Goal: Information Seeking & Learning: Learn about a topic

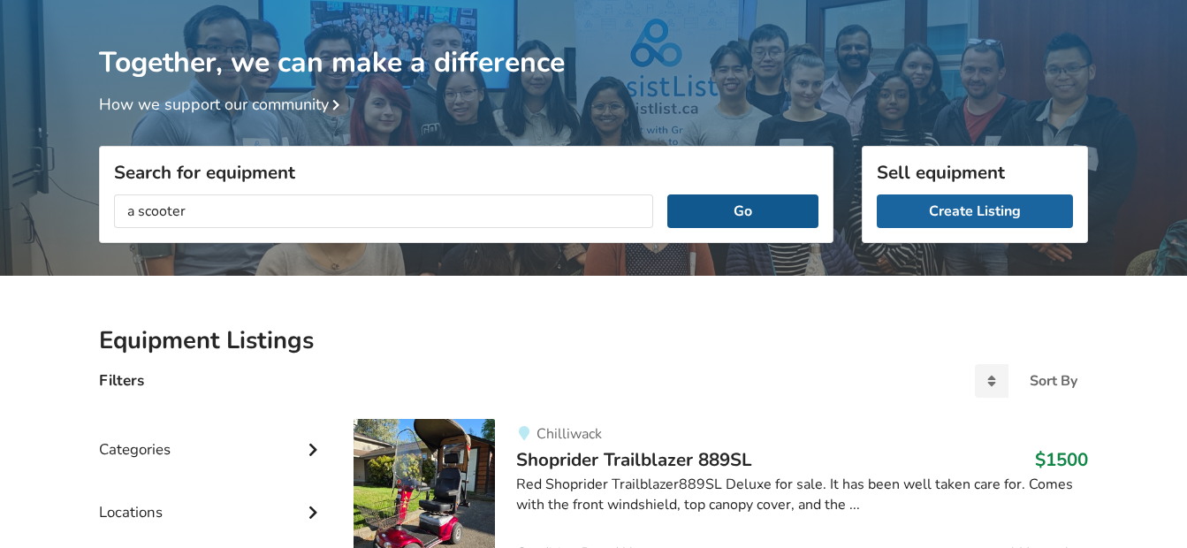
type input "a scooter"
click at [736, 210] on button "Go" at bounding box center [742, 211] width 151 height 34
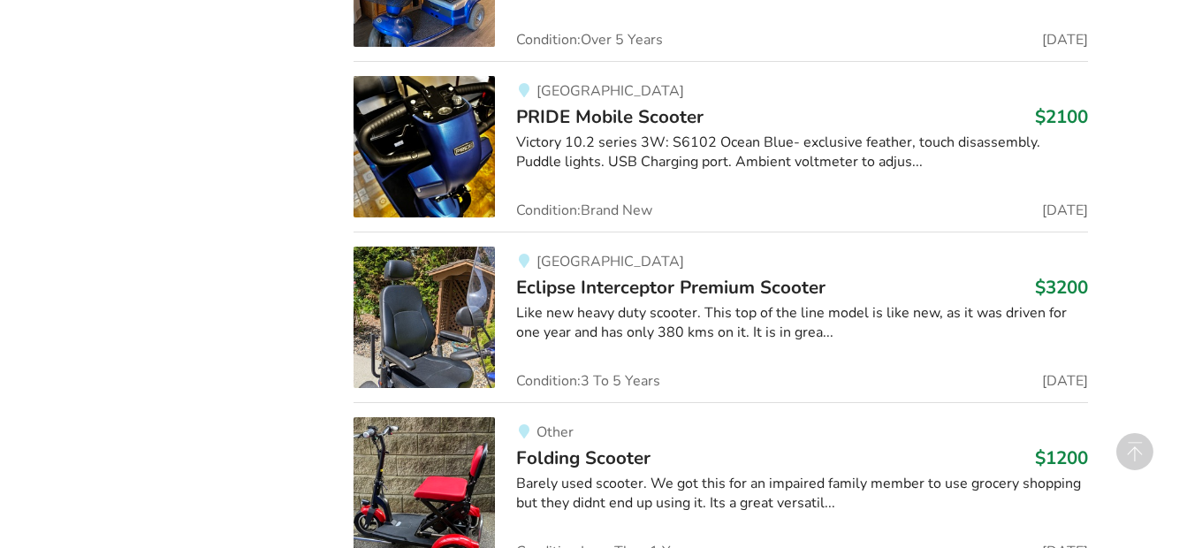
scroll to position [3671, 0]
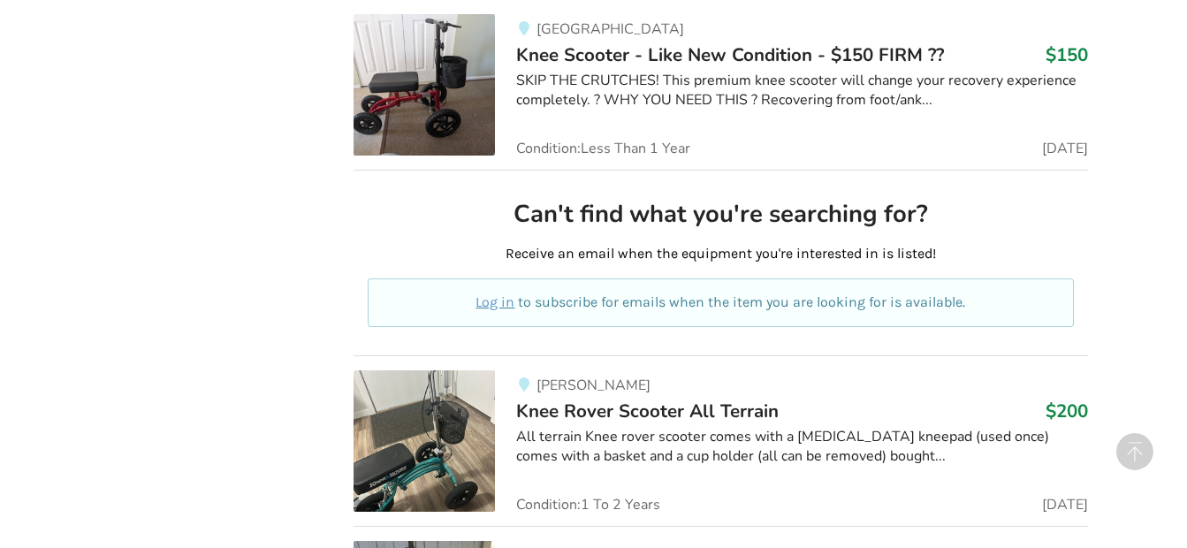
scroll to position [4734, 0]
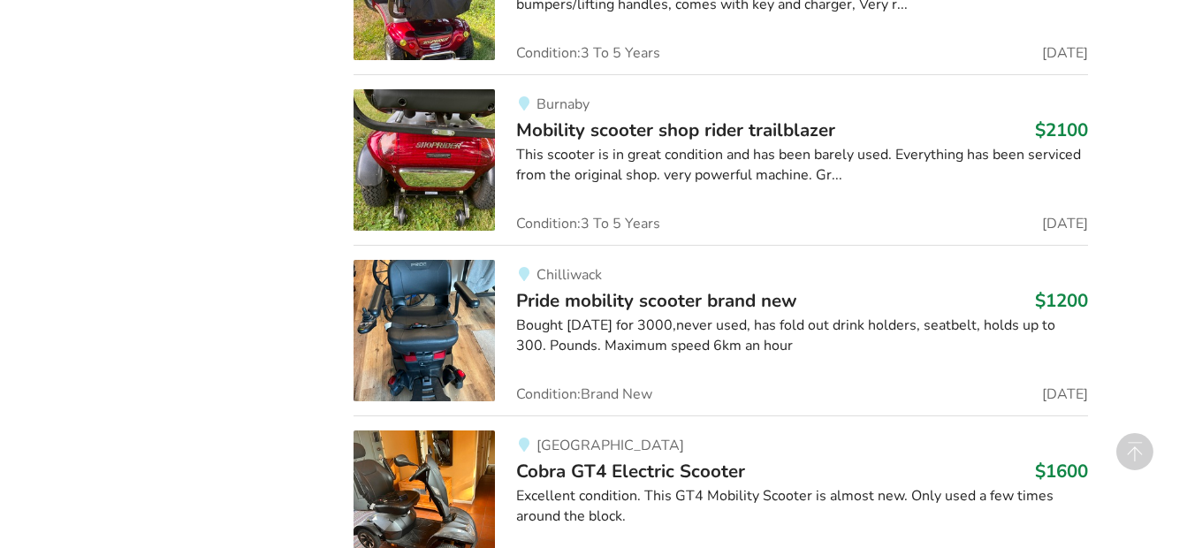
scroll to position [7282, 0]
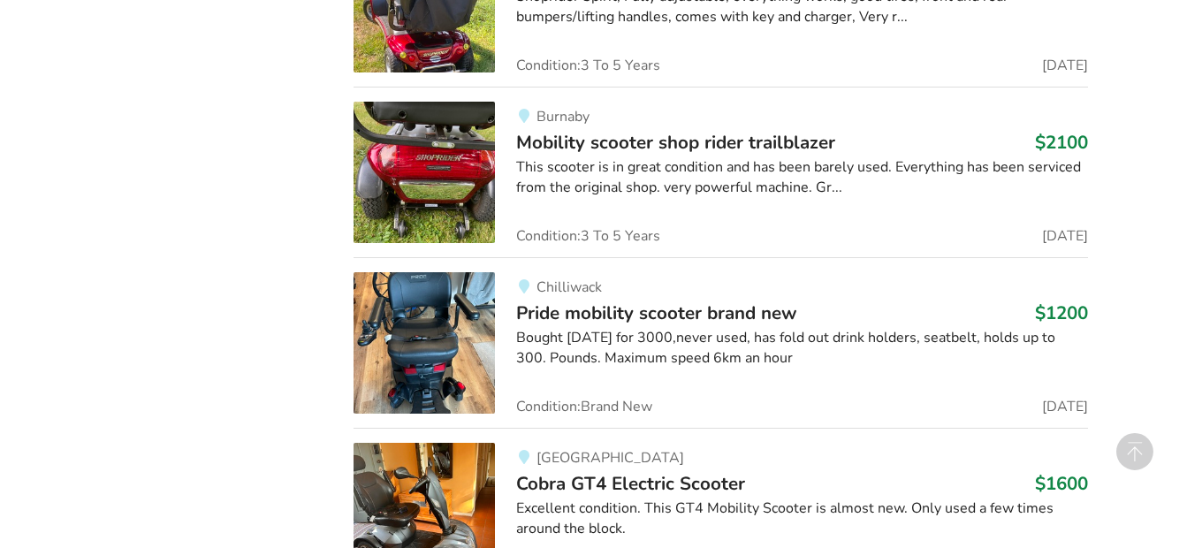
click at [1182, 21] on div "Equipment Listings Filters Clear All Sort By Most recent Price ascending Price …" at bounding box center [593, 385] width 1187 height 14597
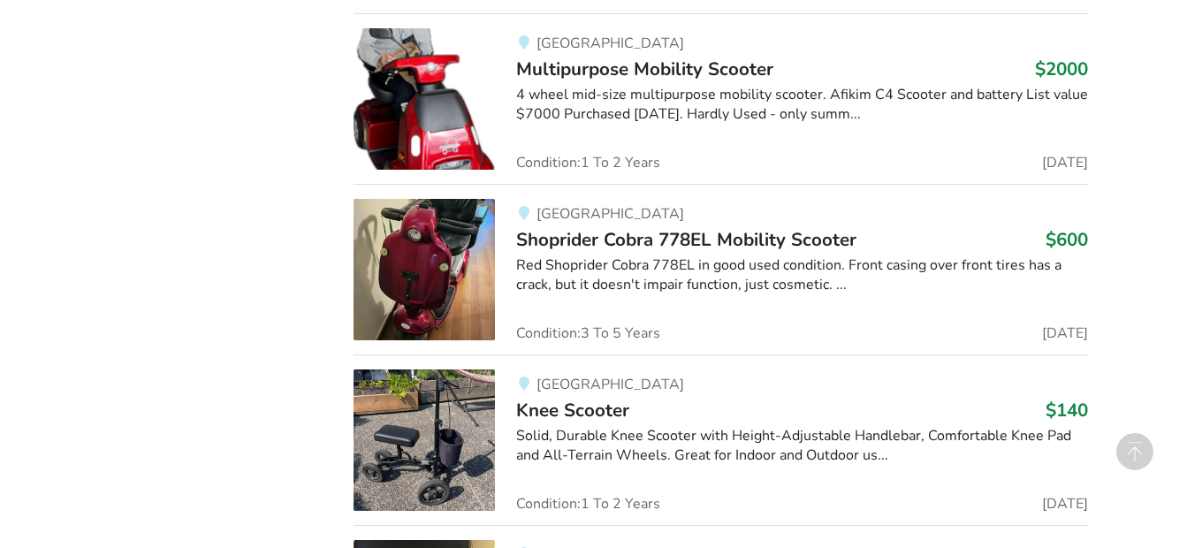
scroll to position [1689, 0]
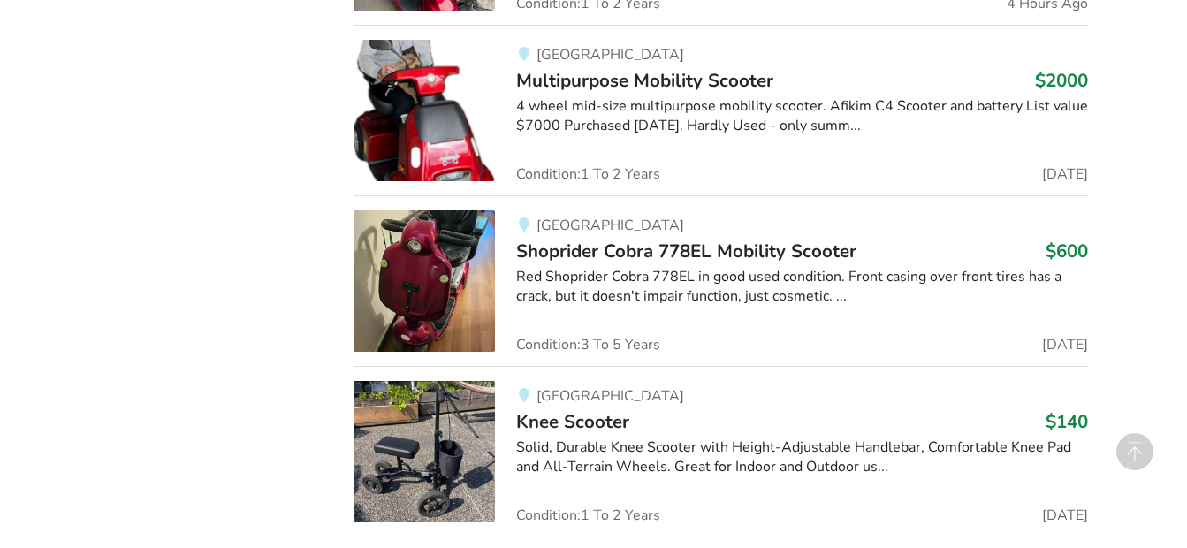
click at [447, 119] on img at bounding box center [424, 110] width 141 height 141
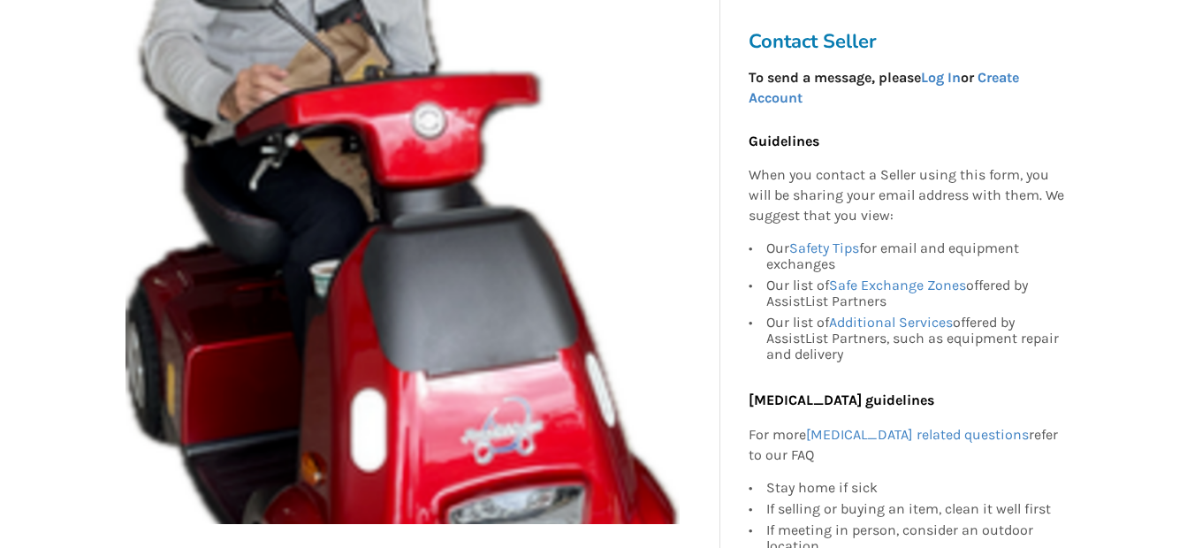
scroll to position [401, 0]
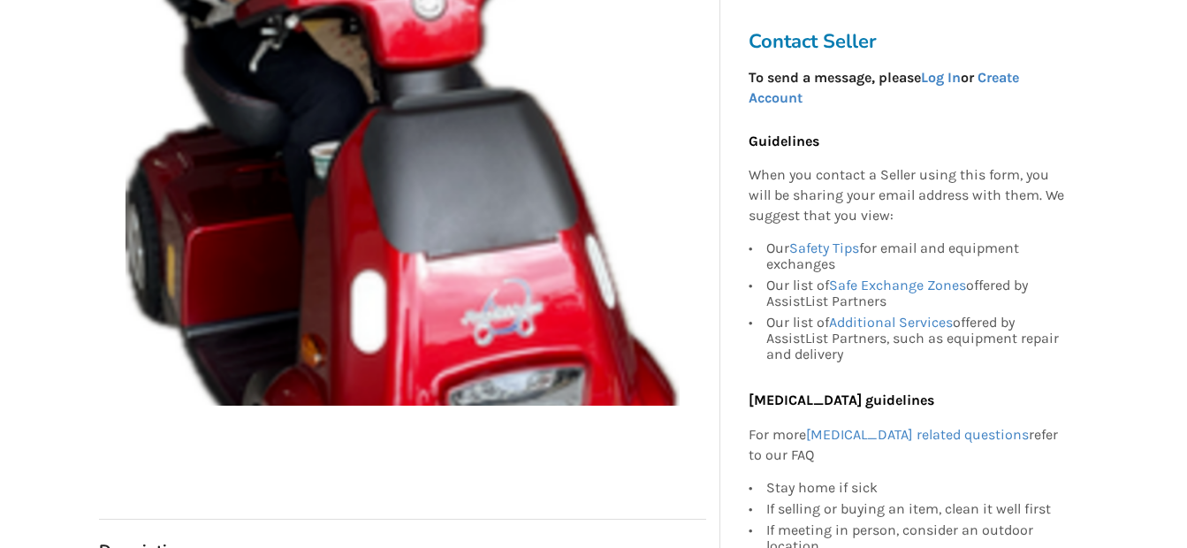
scroll to position [578, 0]
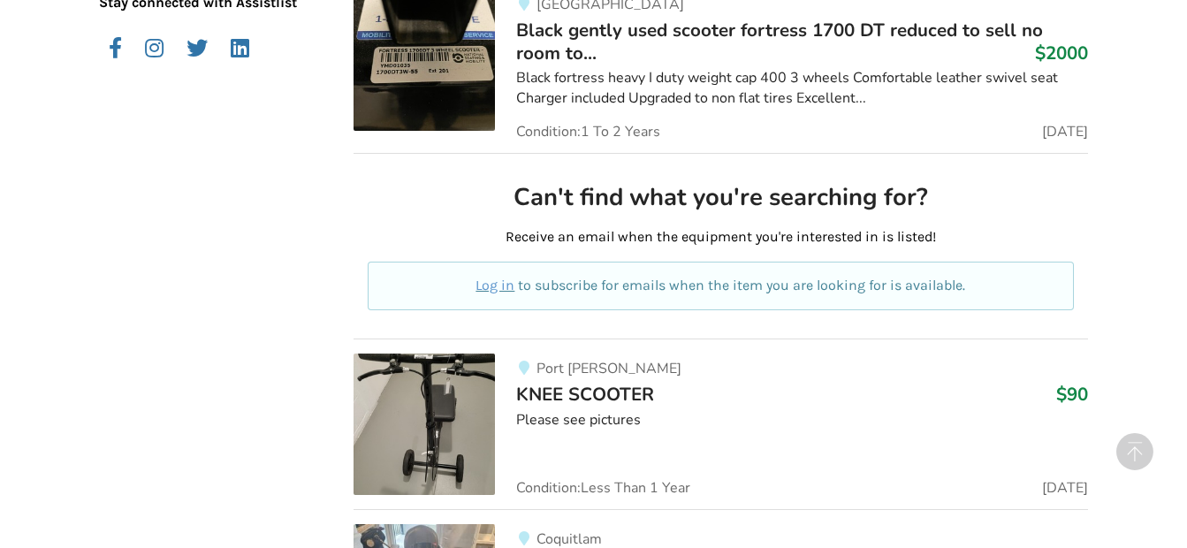
scroll to position [758, 0]
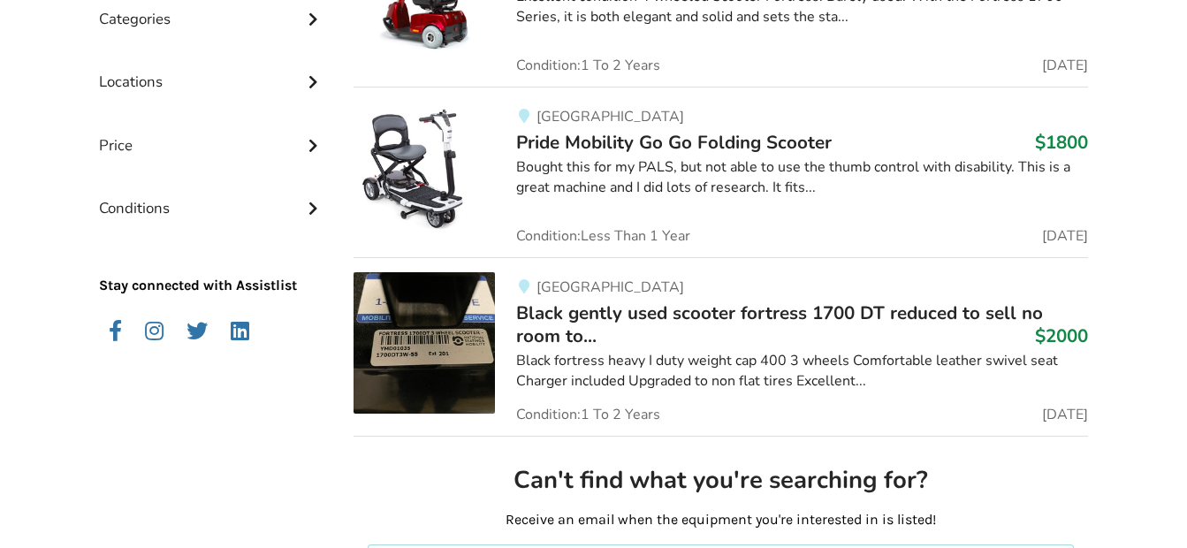
scroll to position [487, 0]
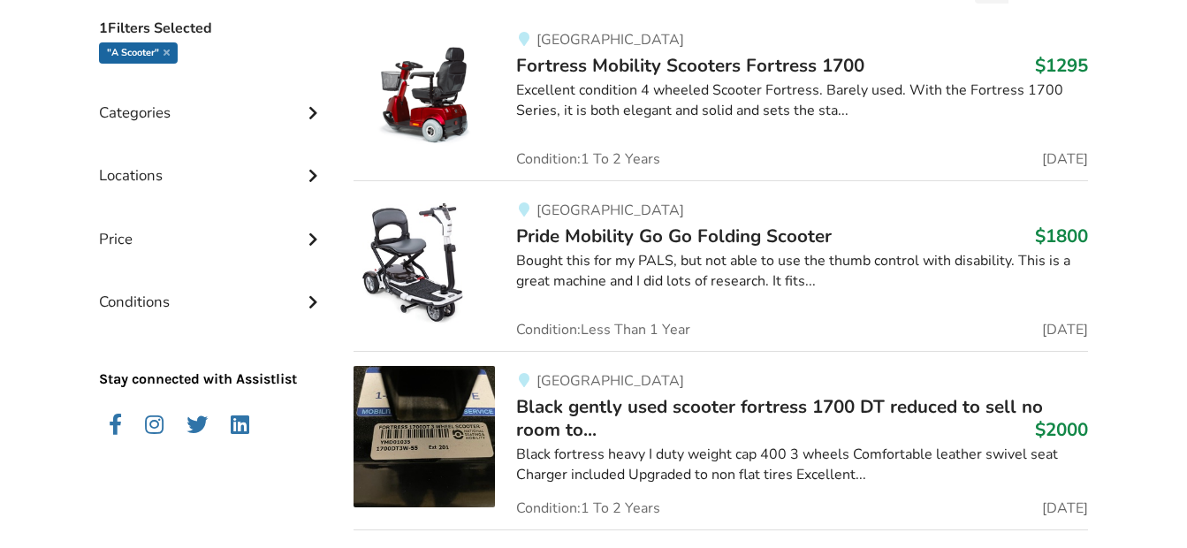
click at [434, 104] on img at bounding box center [424, 95] width 141 height 141
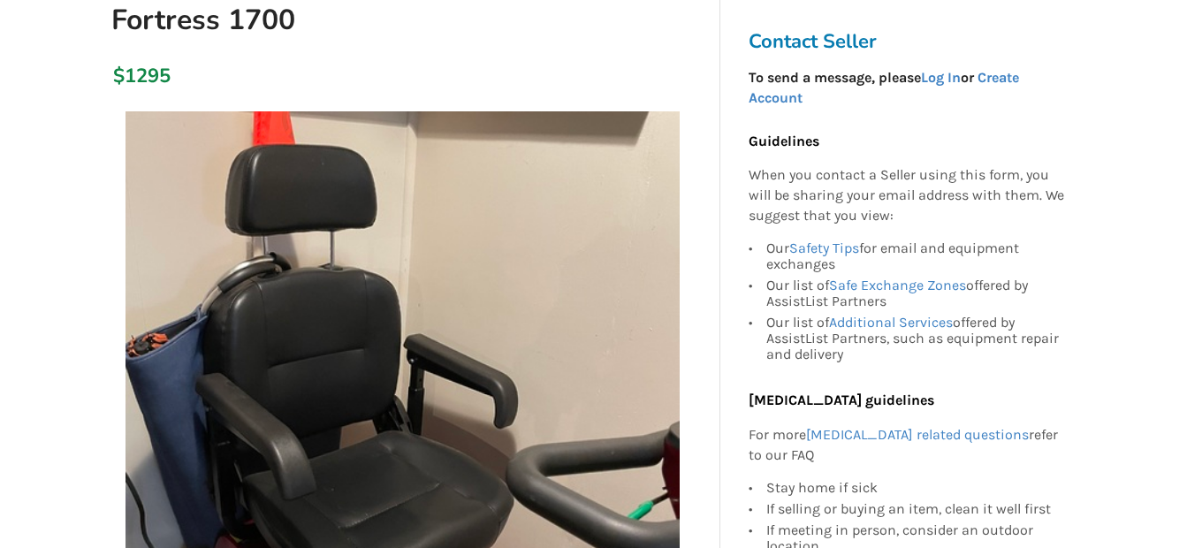
scroll to position [413, 0]
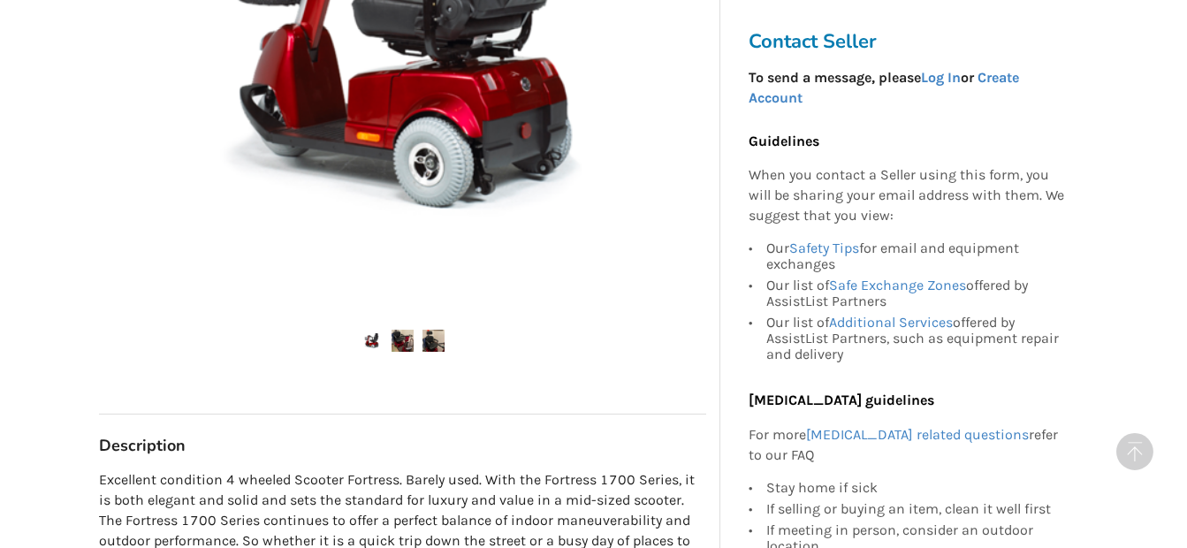
scroll to position [625, 0]
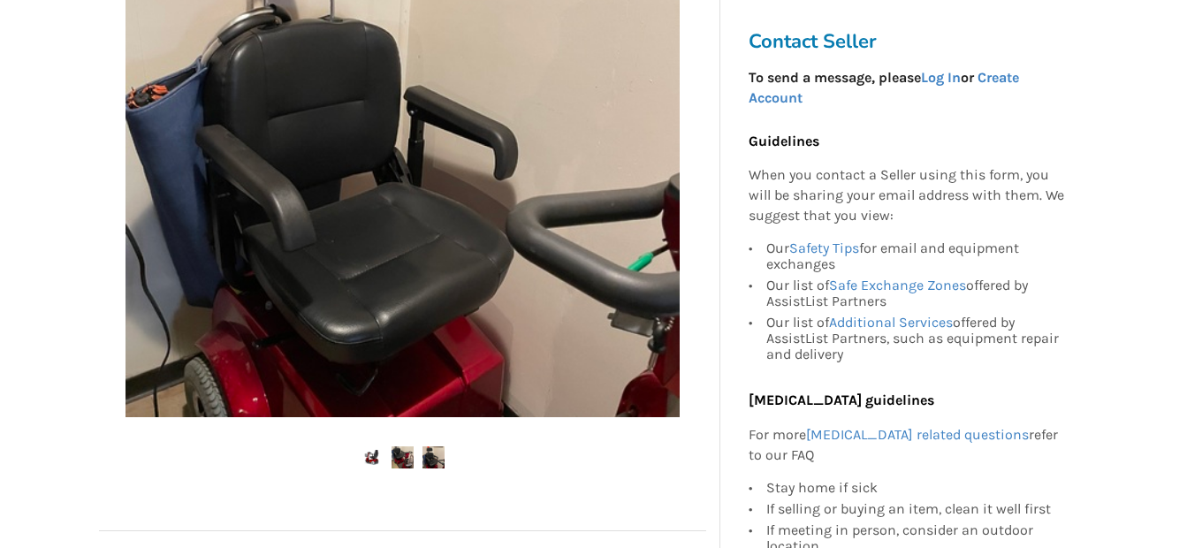
scroll to position [472, 0]
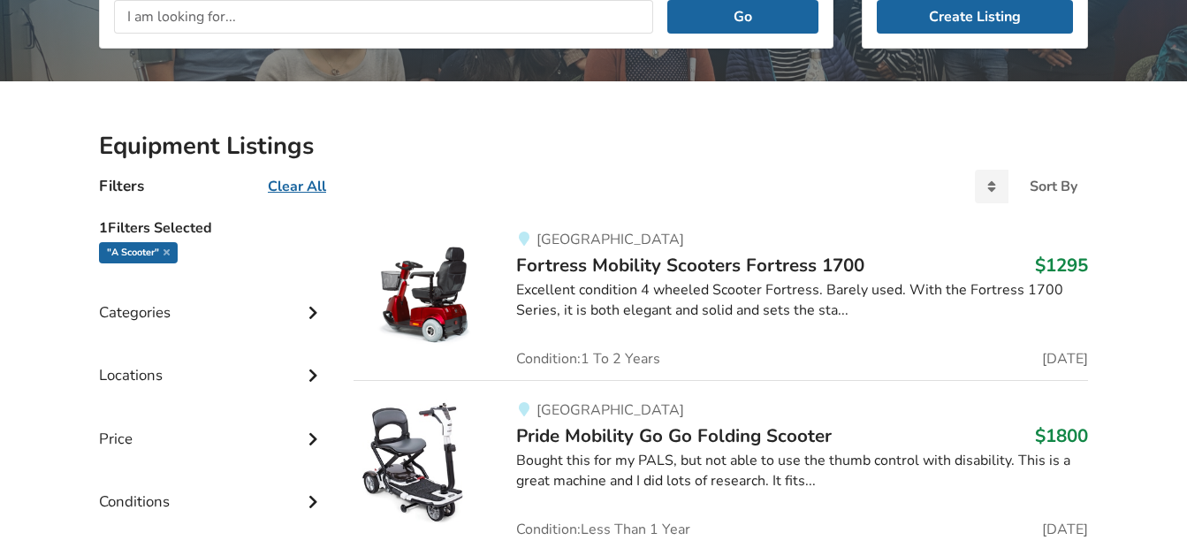
scroll to position [228, 0]
